Goal: Information Seeking & Learning: Check status

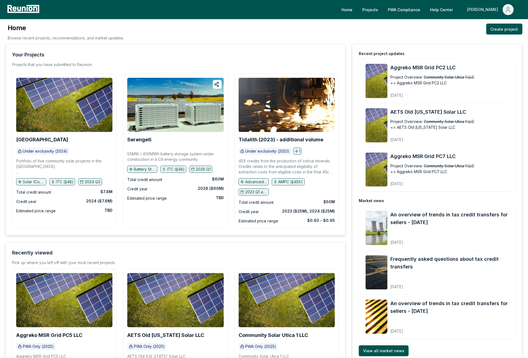
click at [510, 15] on span "Main" at bounding box center [507, 9] width 11 height 11
click at [487, 30] on p "Admin Portal" at bounding box center [497, 29] width 22 height 7
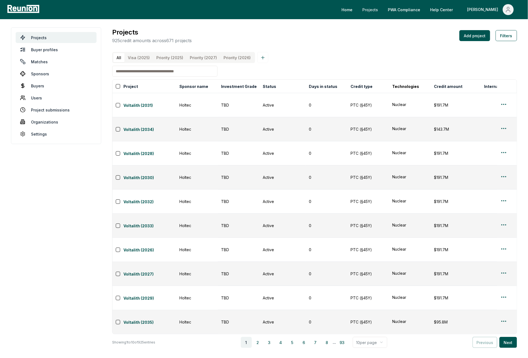
click at [382, 9] on link "Projects" at bounding box center [370, 9] width 24 height 11
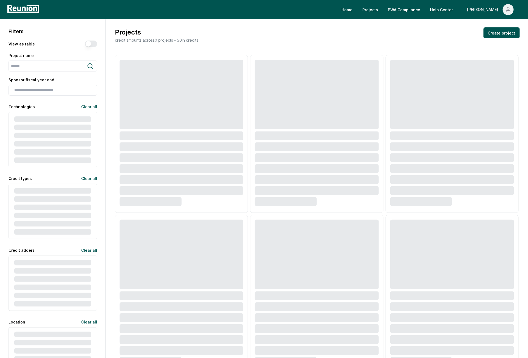
click at [505, 10] on icon "Main" at bounding box center [508, 9] width 7 height 7
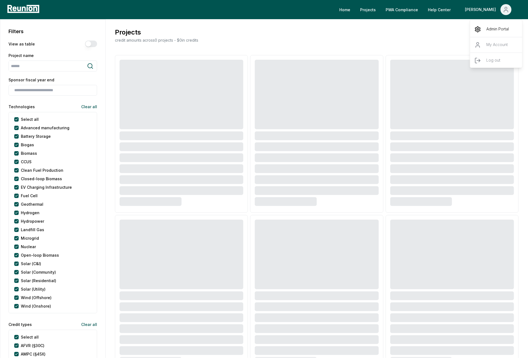
click at [492, 30] on p "Admin Portal" at bounding box center [497, 29] width 22 height 7
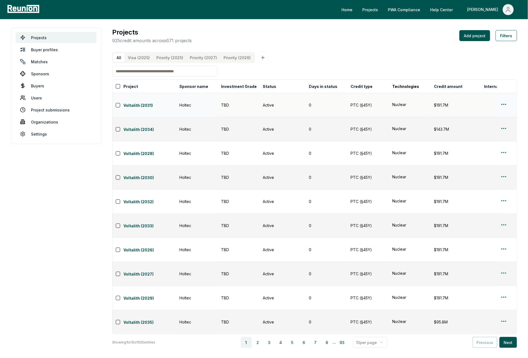
click at [503, 99] on html "Please visit us on your desktop We're working on making our marketplace mobile-…" at bounding box center [264, 179] width 528 height 358
click at [487, 122] on div "Edit" at bounding box center [497, 121] width 52 height 9
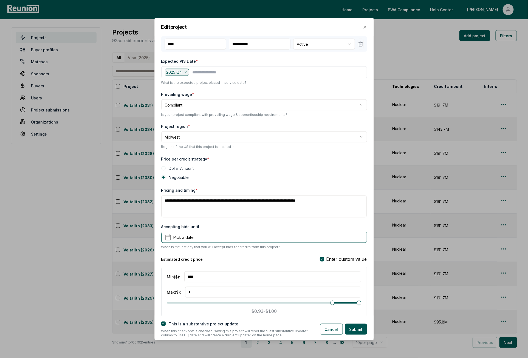
scroll to position [341, 0]
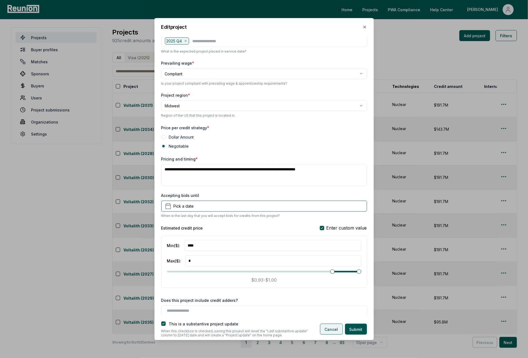
click at [328, 330] on button "Cancel" at bounding box center [331, 329] width 23 height 11
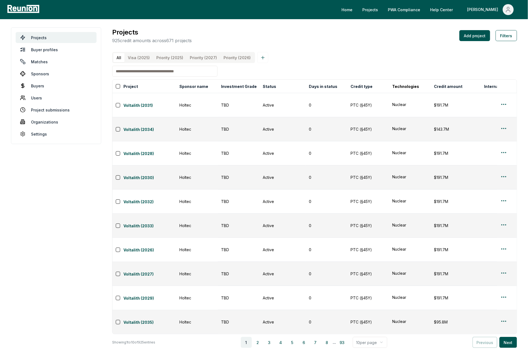
click at [322, 299] on body "Please visit us on your desktop We're working on making our marketplace mobile-…" at bounding box center [264, 179] width 528 height 358
click at [323, 55] on div "All Visa (2025) Priority (2025) Priority (2027) Priority (2026)" at bounding box center [314, 57] width 405 height 11
click at [422, 10] on link "PWA Compliance" at bounding box center [403, 9] width 41 height 11
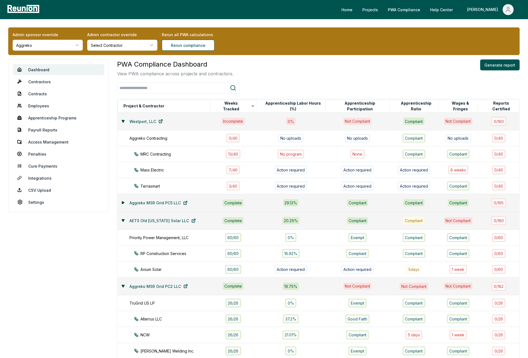
click at [36, 45] on html "Please visit us on your desktop We're working on making our marketplace mobile-…" at bounding box center [264, 295] width 528 height 590
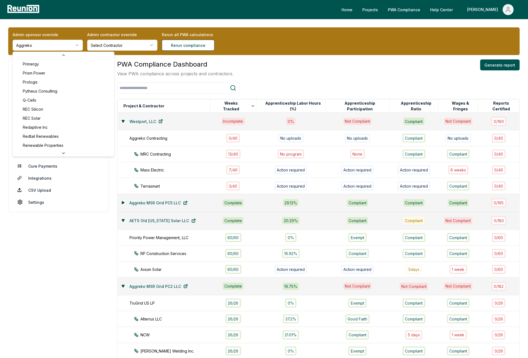
scroll to position [2038, 0]
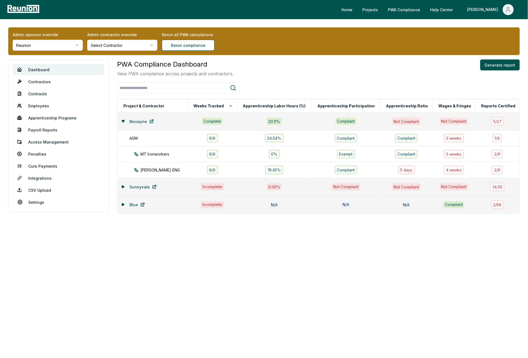
click at [58, 47] on html "Please visit us on your desktop We're working on making our marketplace mobile-…" at bounding box center [264, 179] width 528 height 358
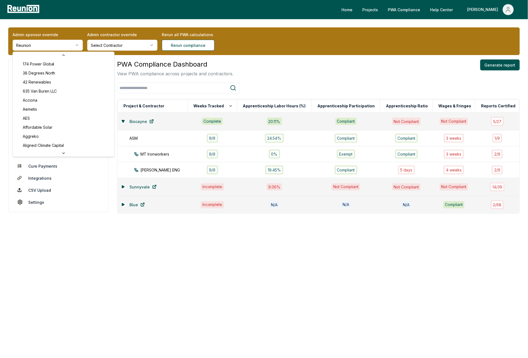
scroll to position [1997, 0]
click at [309, 54] on html "Please visit us on your desktop We're working on making our marketplace mobile-…" at bounding box center [264, 179] width 528 height 358
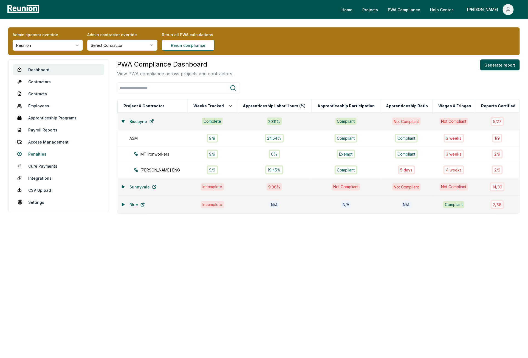
click at [36, 154] on link "Penalties" at bounding box center [58, 154] width 91 height 11
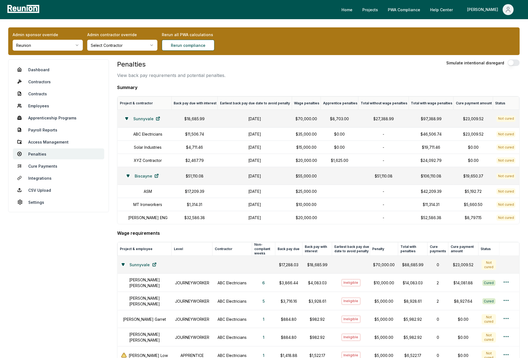
click at [248, 104] on th "Earliest back pay due date to avoid penalty" at bounding box center [255, 103] width 74 height 13
click at [263, 90] on h4 "Summary" at bounding box center [318, 87] width 402 height 7
click at [255, 175] on h1 "[DATE]" at bounding box center [254, 176] width 67 height 6
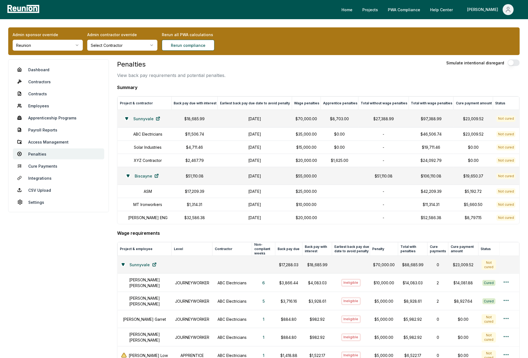
click at [255, 175] on h1 "[DATE]" at bounding box center [254, 176] width 67 height 6
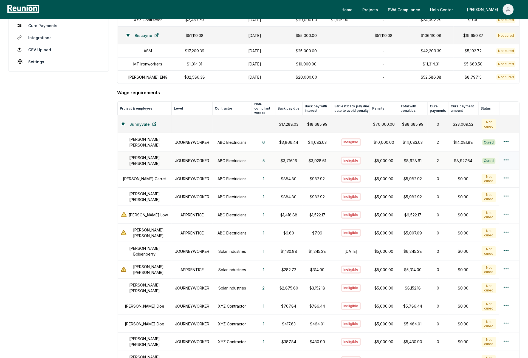
scroll to position [167, 0]
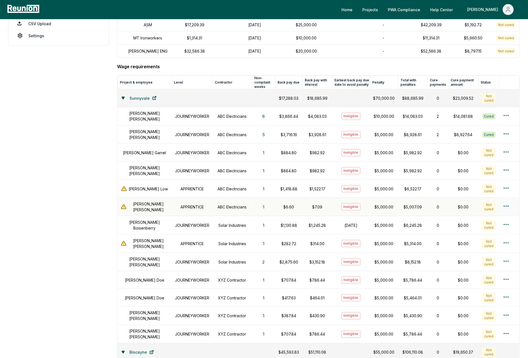
click at [332, 214] on td "Ineligible" at bounding box center [351, 207] width 38 height 18
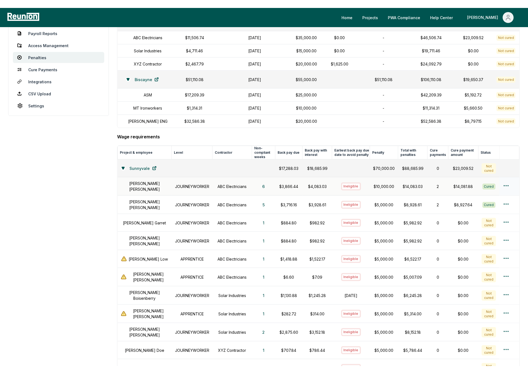
scroll to position [0, 0]
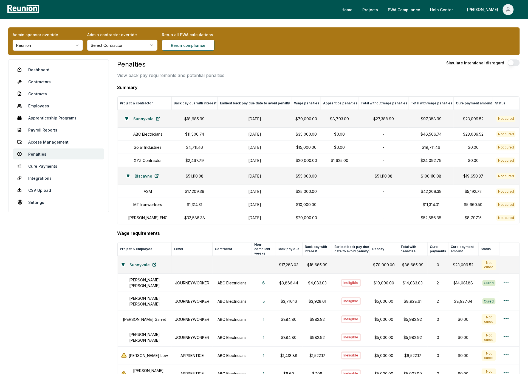
click at [262, 73] on div "Penalties View back pay requirements and potential penalties. Simulate intentio…" at bounding box center [318, 68] width 402 height 19
